Goal: Information Seeking & Learning: Learn about a topic

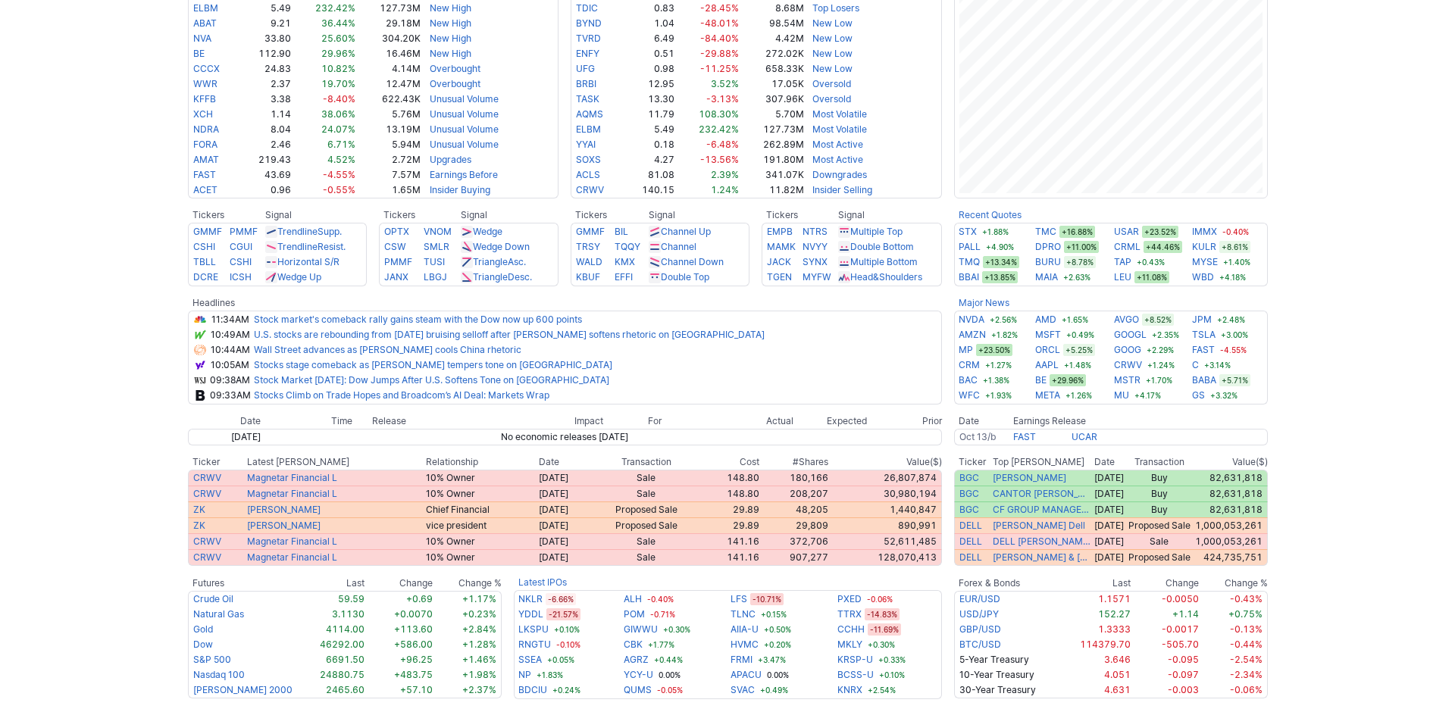
scroll to position [409, 0]
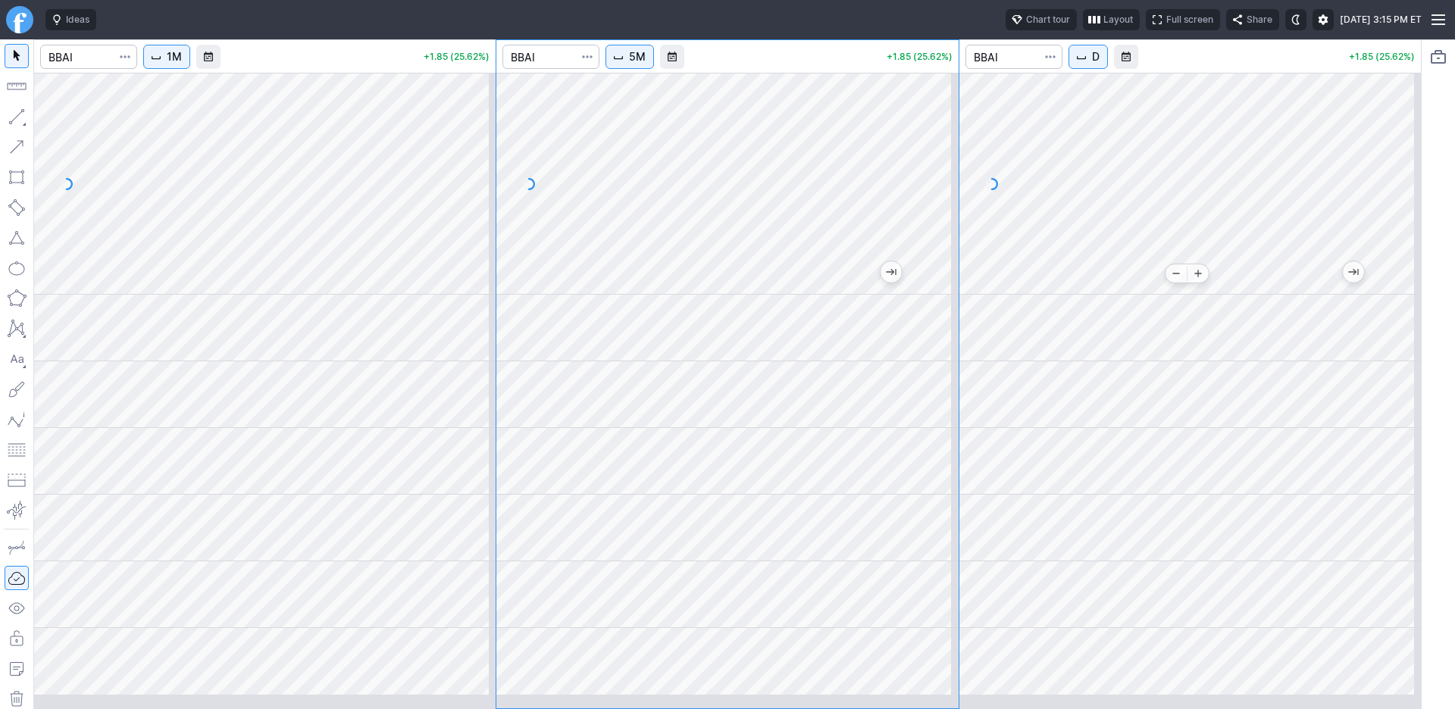
click at [1356, 279] on div at bounding box center [1189, 184] width 461 height 222
click at [1390, 134] on div at bounding box center [1189, 184] width 461 height 222
click at [696, 389] on div at bounding box center [726, 383] width 461 height 621
click at [1201, 460] on div at bounding box center [1189, 383] width 461 height 621
